Goal: Transaction & Acquisition: Purchase product/service

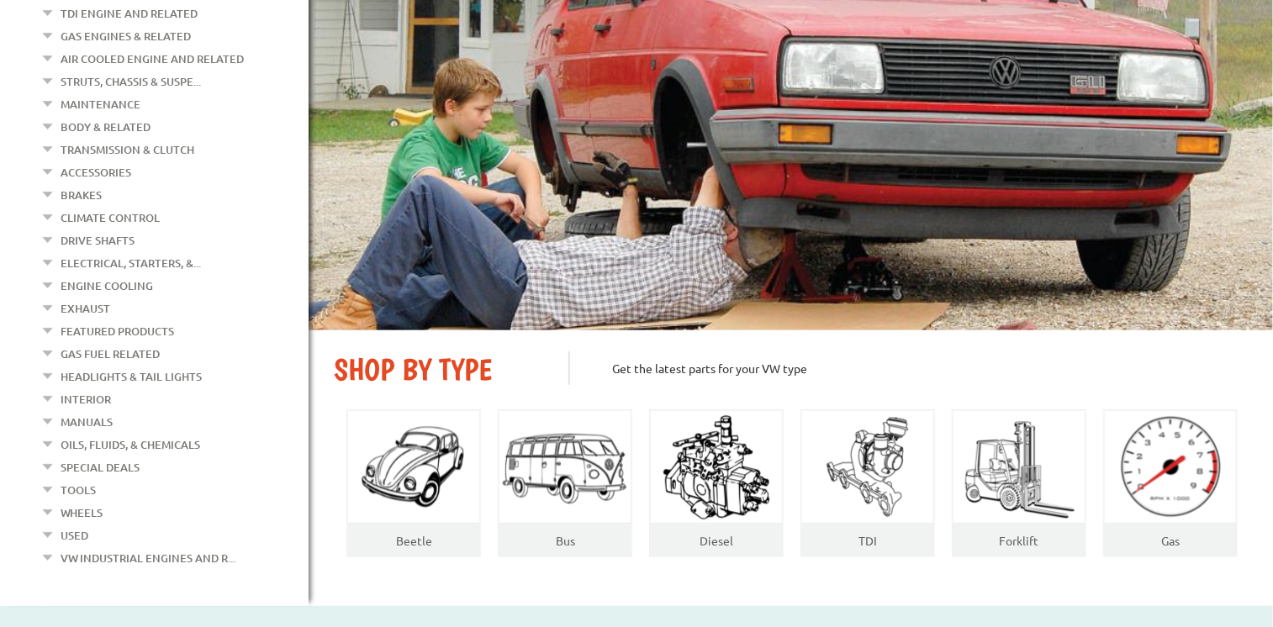
scroll to position [232, 0]
click at [80, 502] on link "Wheels" at bounding box center [82, 513] width 42 height 22
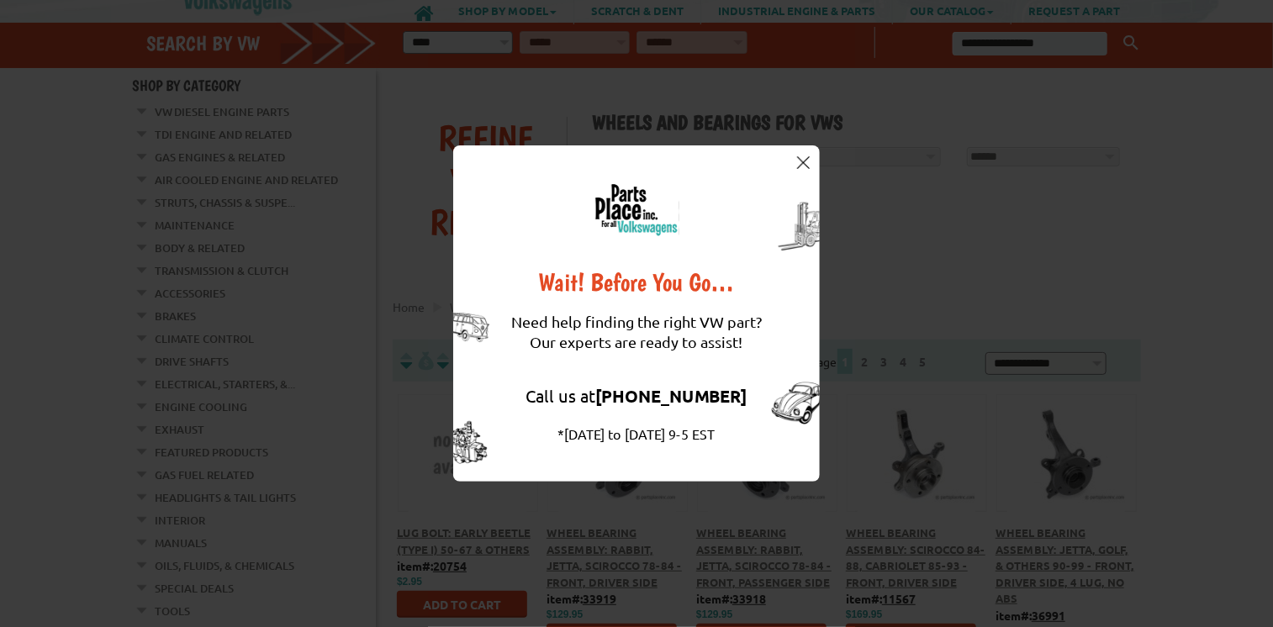
scroll to position [19, 0]
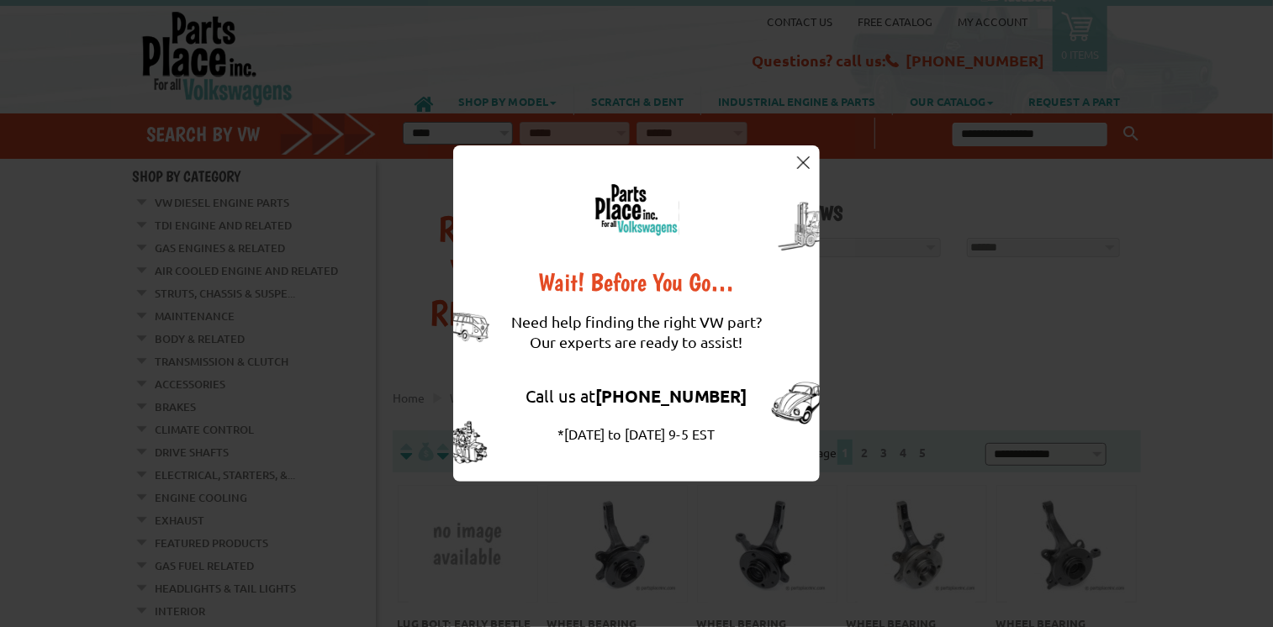
click at [812, 164] on div "Wait! Before You Go… Need help finding the right VW part? Our experts are ready…" at bounding box center [636, 313] width 367 height 336
click at [805, 164] on img at bounding box center [803, 162] width 13 height 13
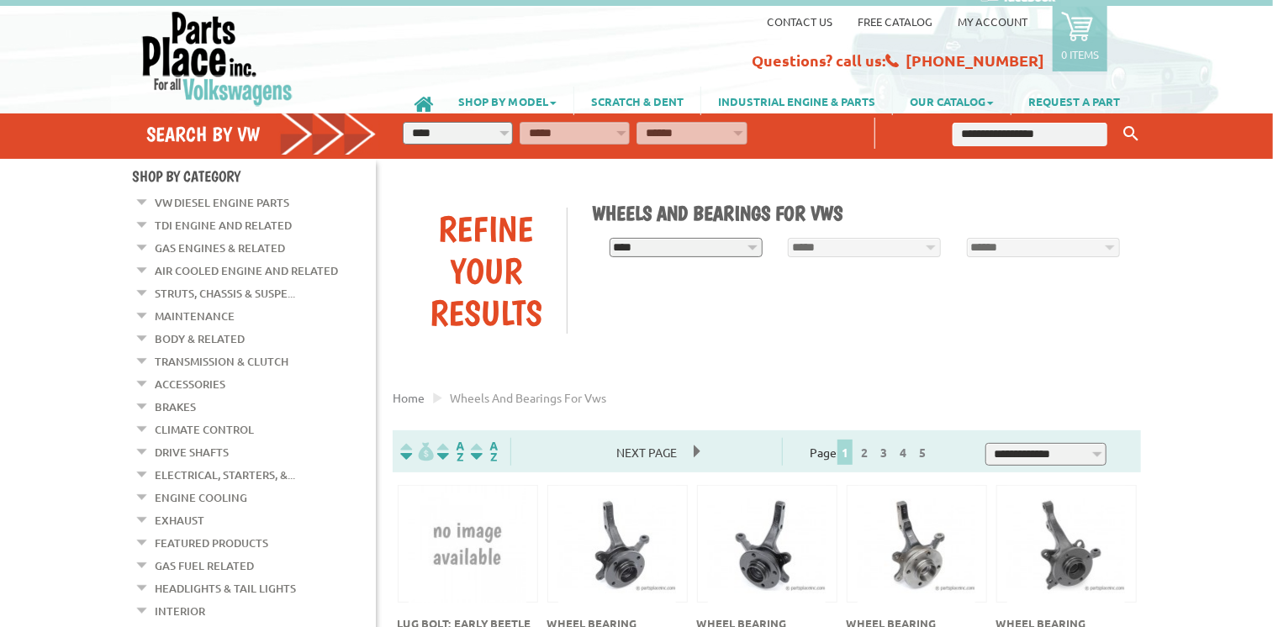
scroll to position [0, 0]
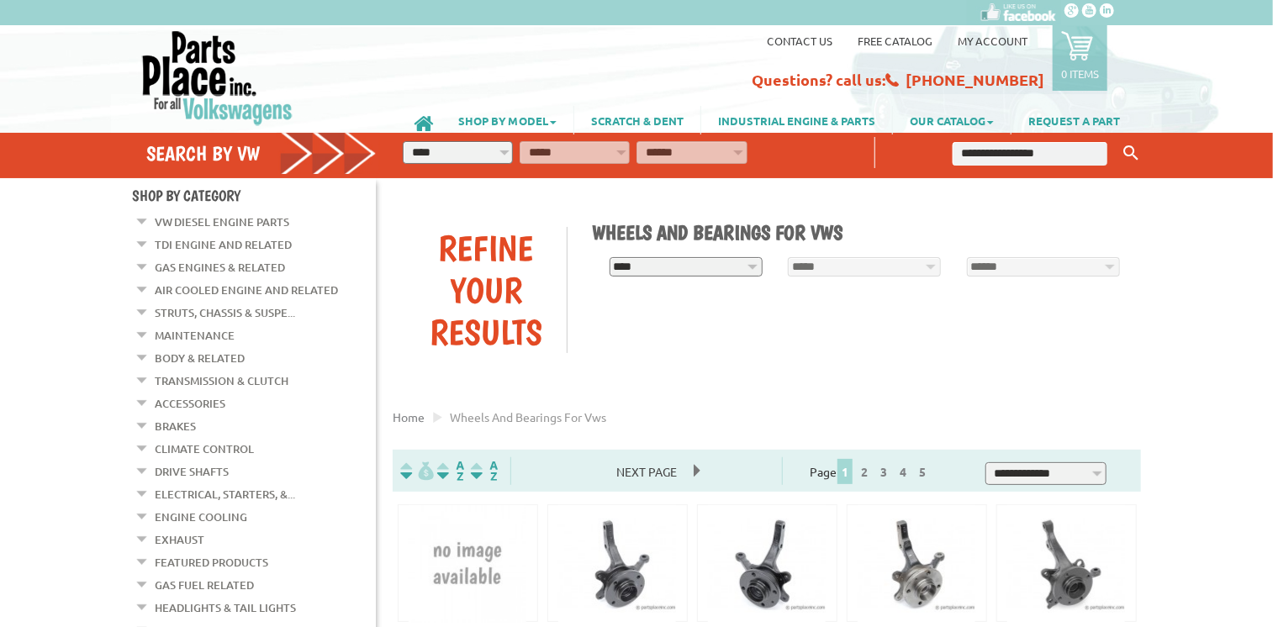
click at [995, 142] on input "text" at bounding box center [1030, 154] width 155 height 24
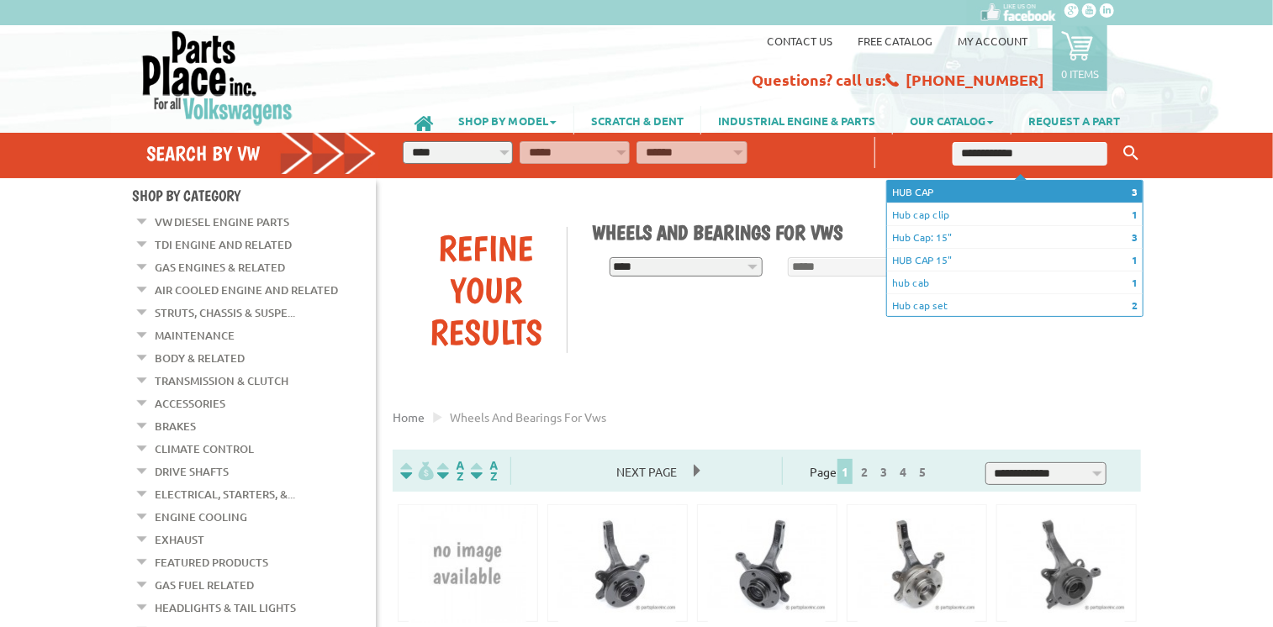
click at [932, 189] on li "3 HUB CAP" at bounding box center [1015, 192] width 256 height 23
type input "*******"
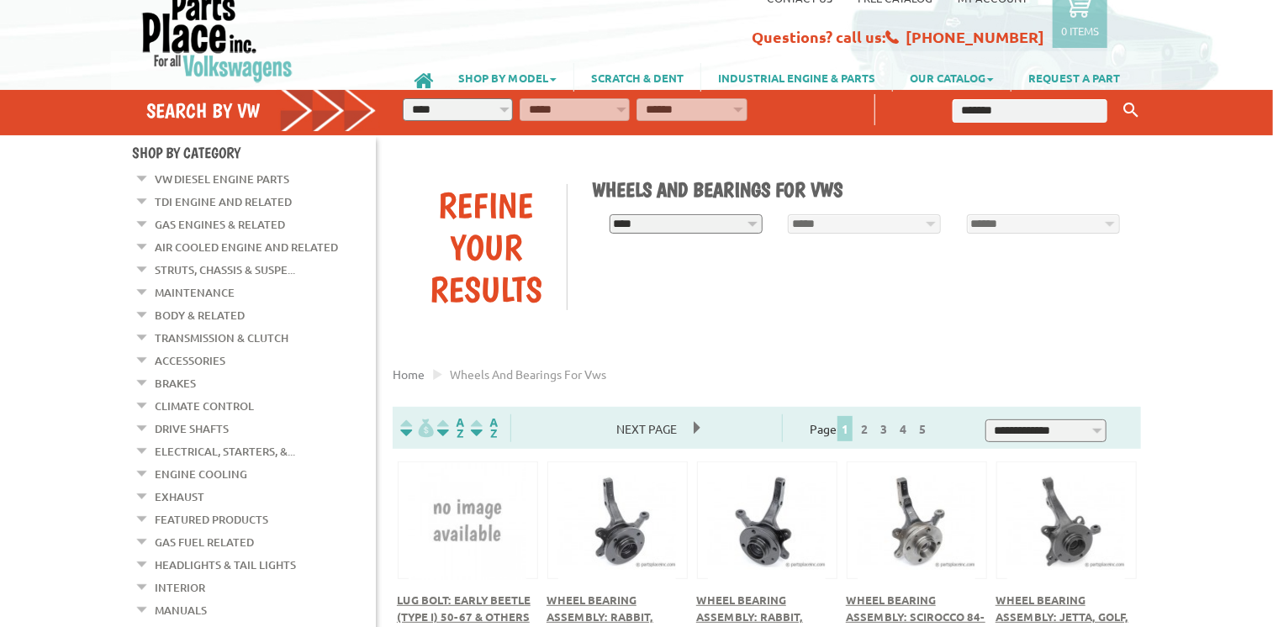
scroll to position [39, 0]
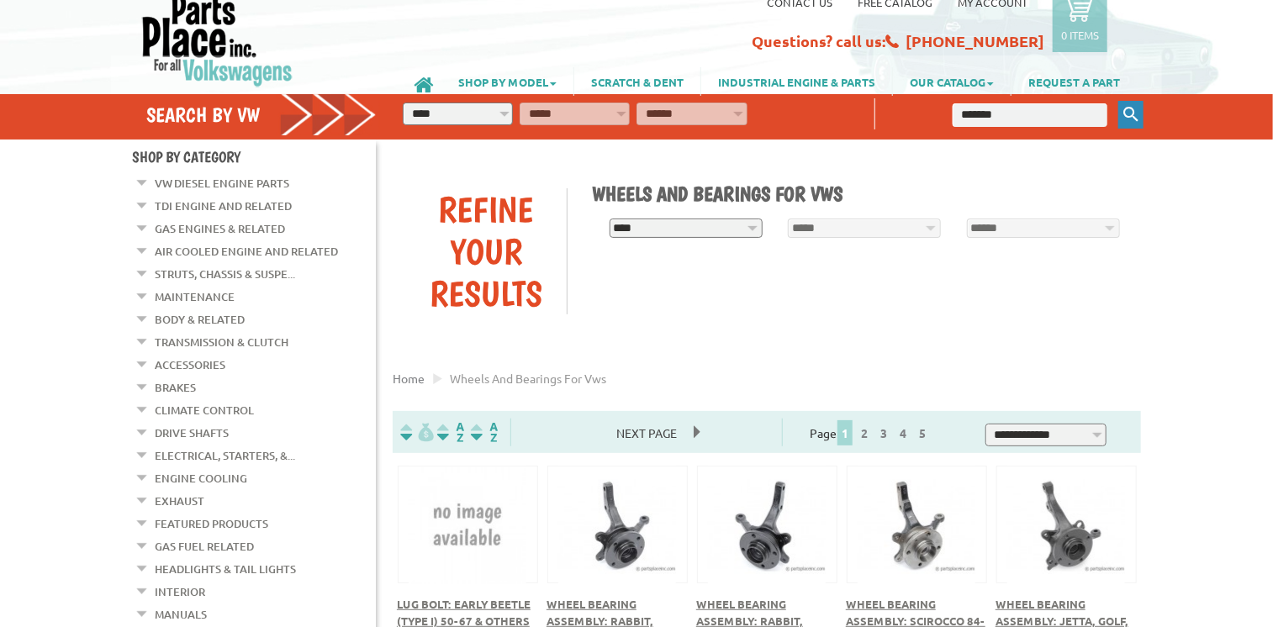
click at [1131, 105] on button "Keyword Search" at bounding box center [1130, 115] width 25 height 28
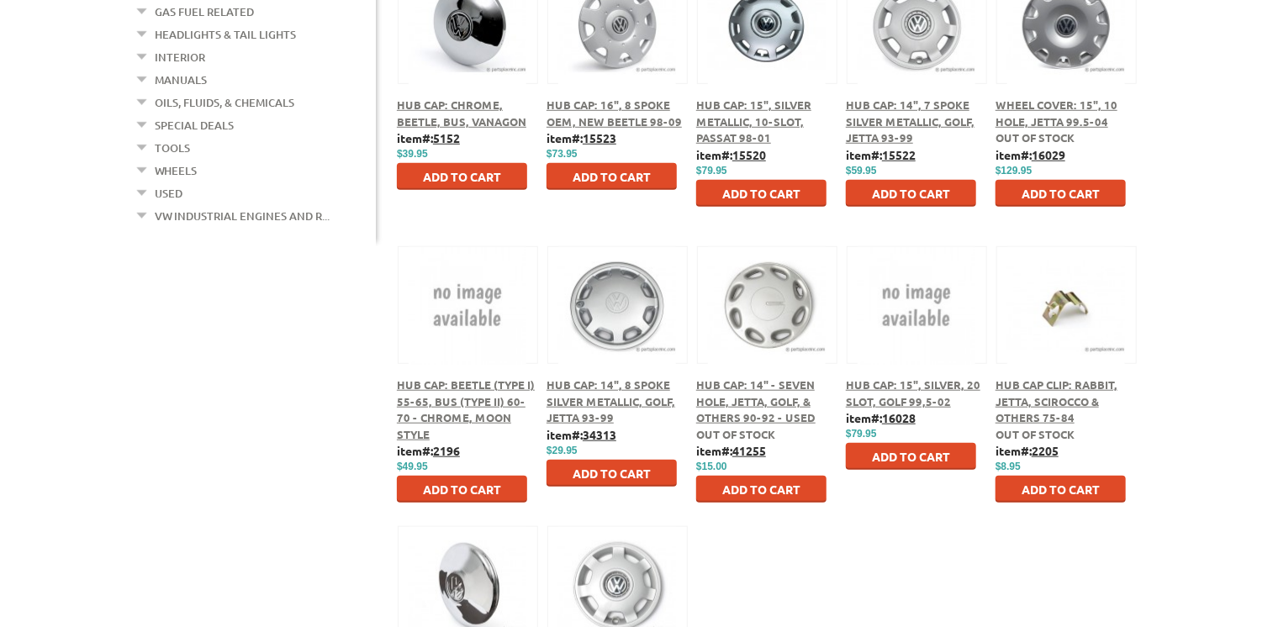
scroll to position [591, 0]
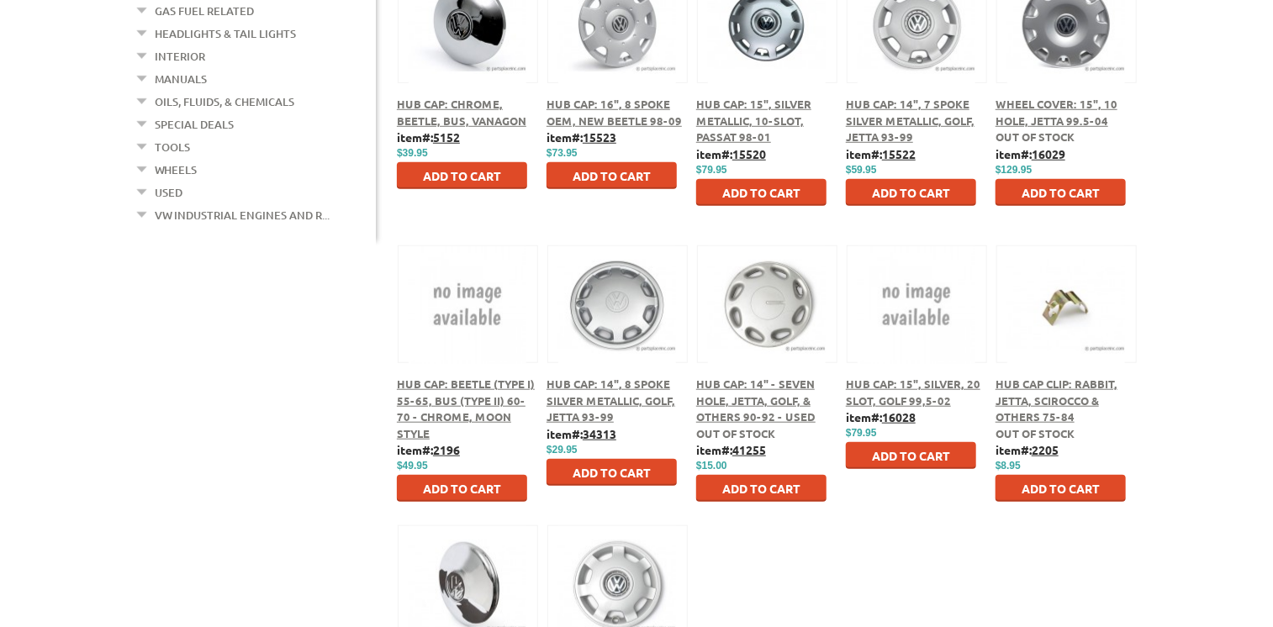
click at [1066, 392] on div "Hub Cap Clip: Rabbit, Jetta, Scirocco & Others 75-84" at bounding box center [1065, 401] width 141 height 50
click at [1053, 302] on button at bounding box center [1066, 302] width 108 height 29
